Goal: Navigation & Orientation: Find specific page/section

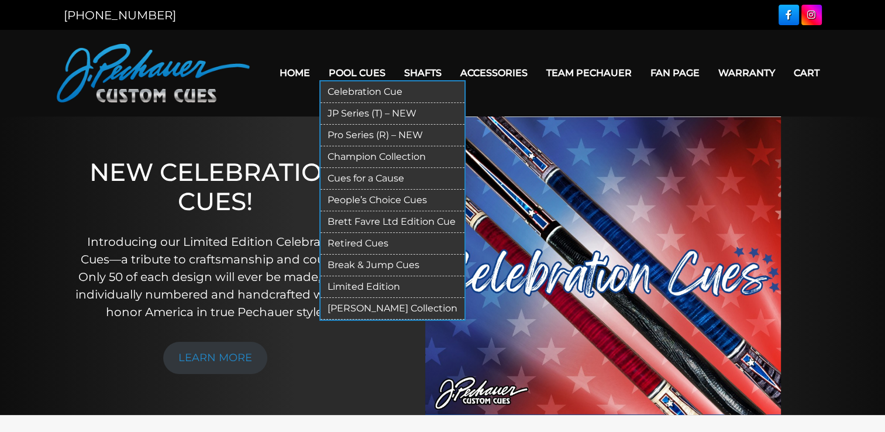
click at [367, 111] on link "JP Series (T) – NEW" at bounding box center [392, 114] width 144 height 22
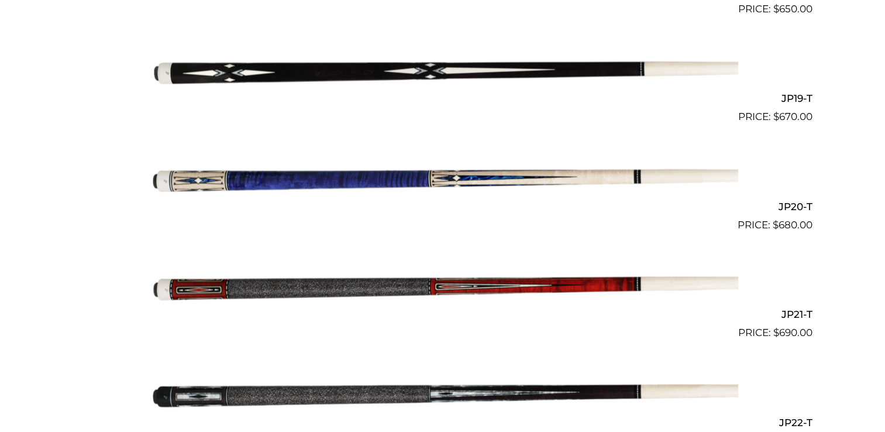
scroll to position [2315, 0]
